Goal: Task Accomplishment & Management: Use online tool/utility

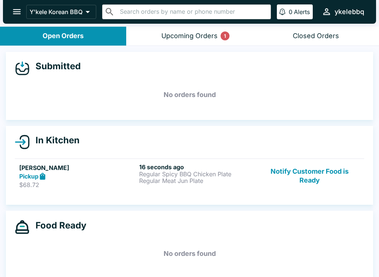
click at [240, 188] on link "[PERSON_NAME] $68.72 16 seconds ago Regular Spicy BBQ Chicken Plate Regular Mea…" at bounding box center [189, 175] width 349 height 35
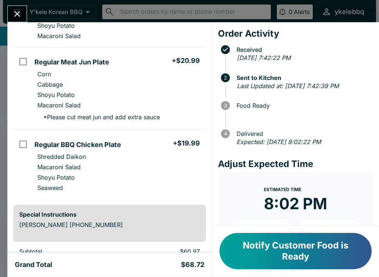
scroll to position [110, 0]
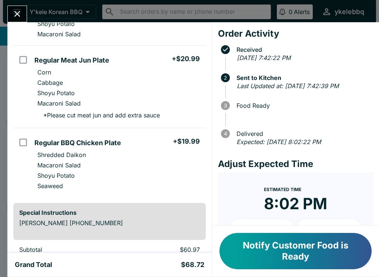
click at [349, 258] on button "Notify Customer Food is Ready" at bounding box center [295, 251] width 152 height 36
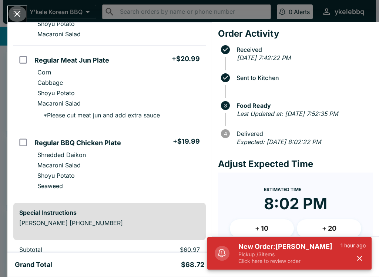
click at [23, 11] on button "Close" at bounding box center [17, 14] width 19 height 16
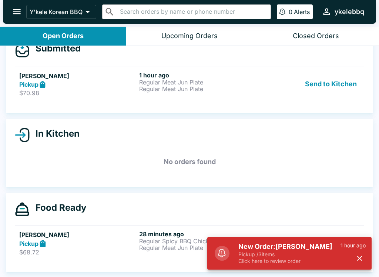
scroll to position [1, 0]
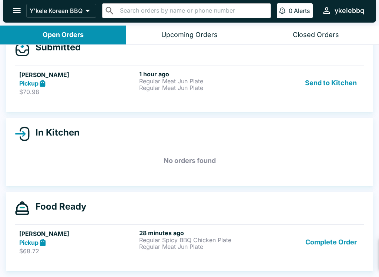
click at [362, 256] on div "New Order: [PERSON_NAME] Pickup / 3 items Click here to review order 1 hour ago" at bounding box center [289, 253] width 164 height 33
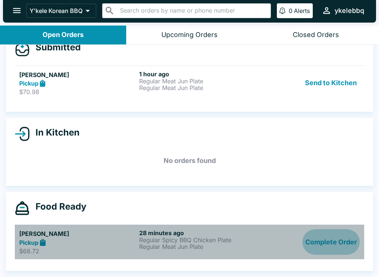
click at [348, 242] on button "Complete Order" at bounding box center [330, 242] width 57 height 26
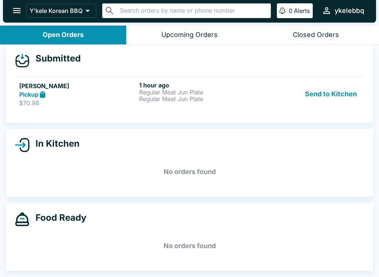
scroll to position [7, 0]
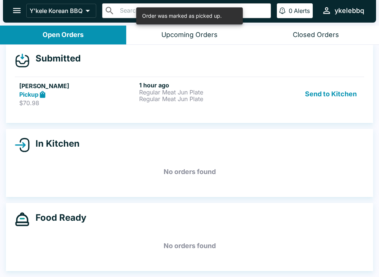
click at [79, 92] on div "Pickup" at bounding box center [77, 94] width 117 height 9
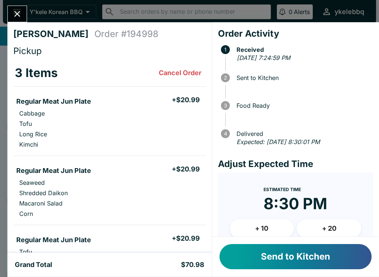
click at [315, 257] on button "Send to Kitchen" at bounding box center [295, 256] width 152 height 25
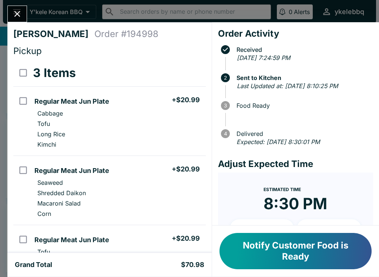
click at [300, 246] on button "Notify Customer Food is Ready" at bounding box center [295, 251] width 152 height 36
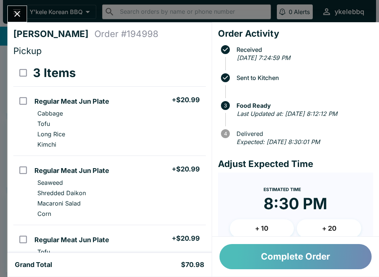
click at [331, 256] on button "Complete Order" at bounding box center [295, 256] width 152 height 25
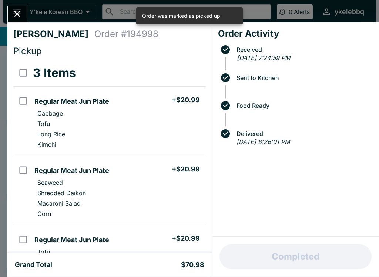
click at [20, 18] on icon "Close" at bounding box center [17, 14] width 10 height 10
